Goal: Check status: Check status

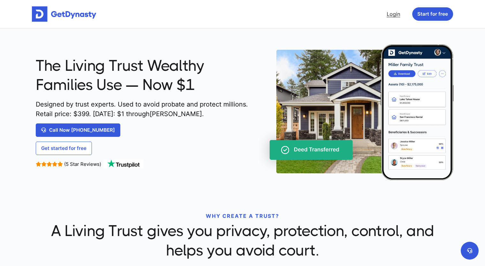
click at [396, 15] on link "Login" at bounding box center [393, 14] width 19 height 13
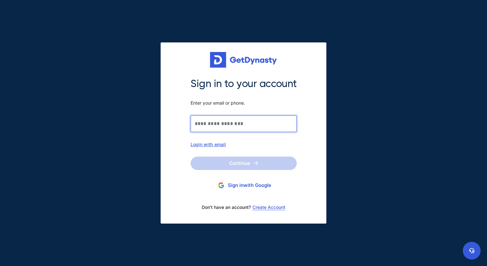
click at [215, 124] on input "Sign in to your account Enter your email or phone." at bounding box center [244, 123] width 106 height 17
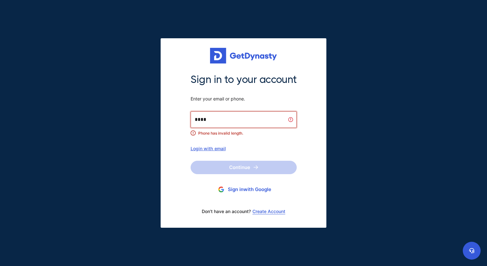
type input "*"
click at [216, 121] on input "Sign in to your account Enter your email or phone." at bounding box center [244, 119] width 106 height 17
click at [201, 124] on input "Sign in to your account Enter your email or phone." at bounding box center [244, 119] width 106 height 17
click at [209, 148] on div "Login with email" at bounding box center [244, 148] width 106 height 5
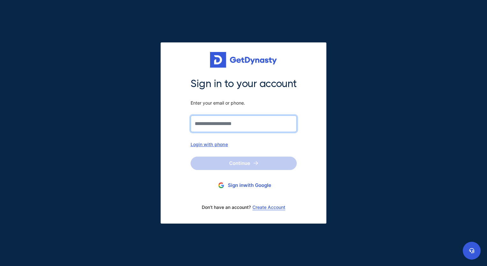
click at [212, 121] on input "Sign in to your account Enter your email or phone." at bounding box center [244, 123] width 106 height 17
type input "**********"
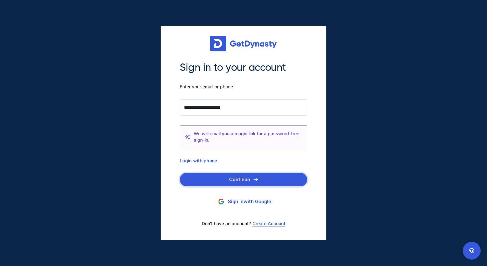
click at [242, 179] on button "Continue" at bounding box center [244, 179] width 128 height 13
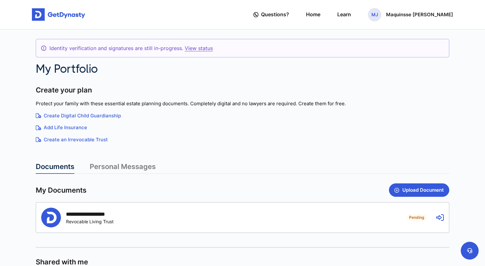
scroll to position [32, 0]
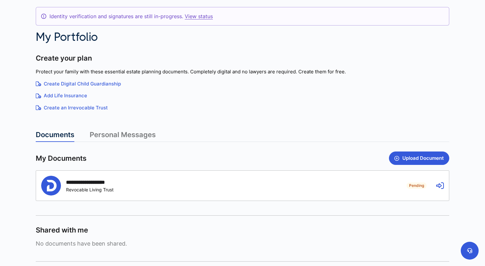
click at [426, 187] on span "Pending" at bounding box center [416, 185] width 20 height 6
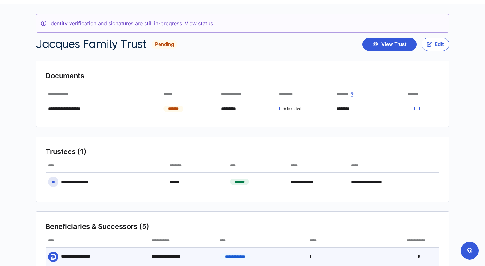
scroll to position [19, 0]
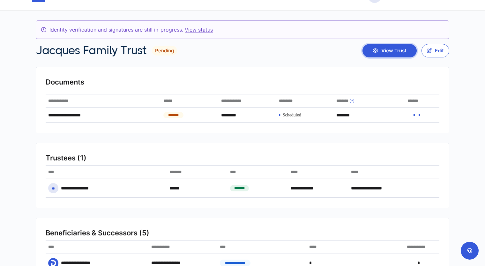
click at [384, 49] on button "View Trust" at bounding box center [389, 50] width 54 height 13
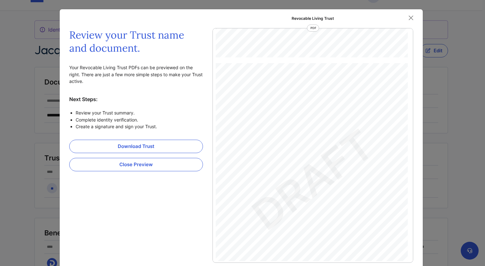
scroll to position [928, 0]
drag, startPoint x: 409, startPoint y: 49, endPoint x: 408, endPoint y: 63, distance: 14.1
drag, startPoint x: 408, startPoint y: 63, endPoint x: 392, endPoint y: 79, distance: 21.9
click at [392, 79] on div "DECLARATION OF Jacques Family Trust This Declaration of Trust made on August 17…" at bounding box center [308, 179] width 185 height 239
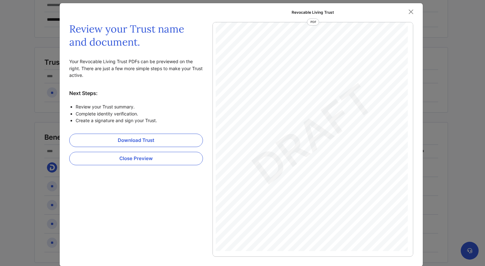
scroll to position [11686, 0]
click at [410, 11] on button "Close" at bounding box center [411, 12] width 10 height 10
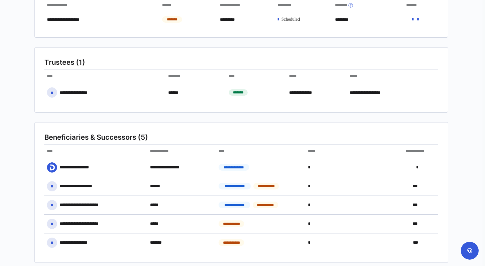
scroll to position [0, 0]
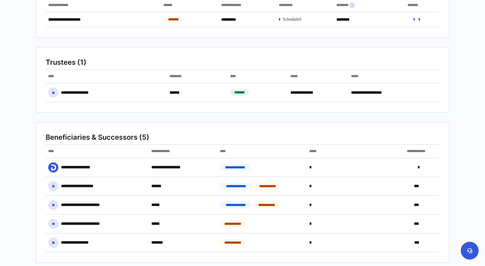
drag, startPoint x: 422, startPoint y: 1, endPoint x: 325, endPoint y: 53, distance: 110.3
click at [325, 53] on section "**********" at bounding box center [242, 79] width 413 height 65
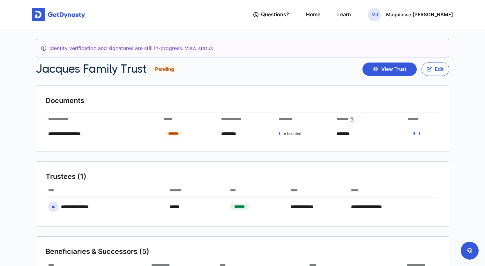
click at [193, 50] on link "View status" at bounding box center [199, 48] width 28 height 6
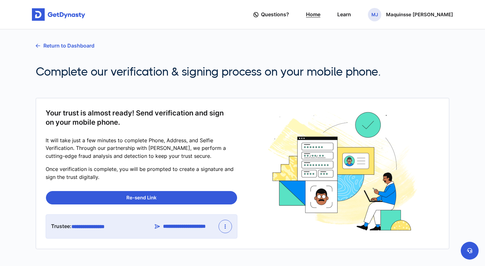
click at [320, 15] on link "Home" at bounding box center [313, 14] width 14 height 18
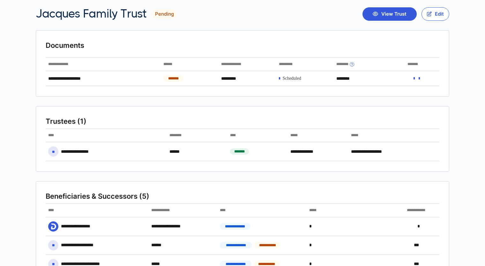
scroll to position [55, 0]
